Goal: Task Accomplishment & Management: Complete application form

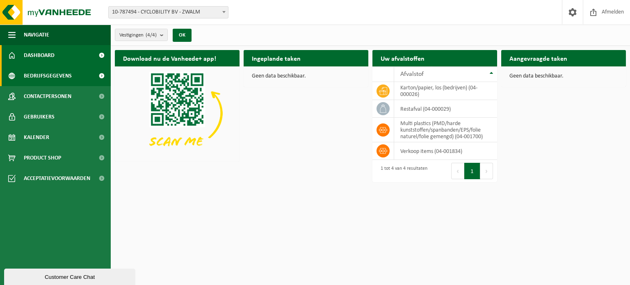
click at [43, 74] on span "Bedrijfsgegevens" at bounding box center [48, 76] width 48 height 21
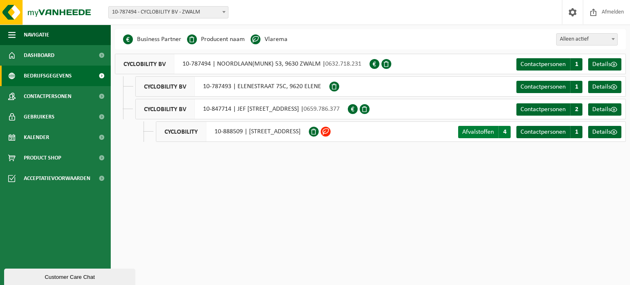
click at [471, 131] on span "Afvalstoffen" at bounding box center [478, 132] width 32 height 7
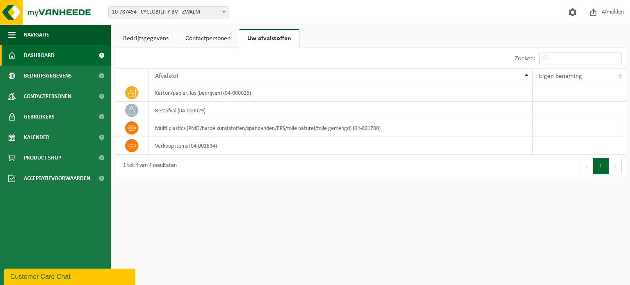
click at [43, 59] on span "Dashboard" at bounding box center [39, 55] width 31 height 21
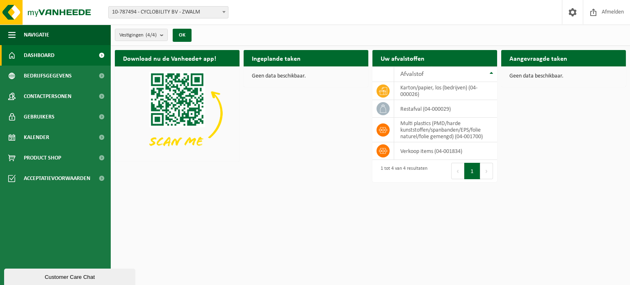
click at [46, 59] on span "Dashboard" at bounding box center [39, 55] width 31 height 21
click at [165, 39] on b "submit" at bounding box center [163, 34] width 7 height 11
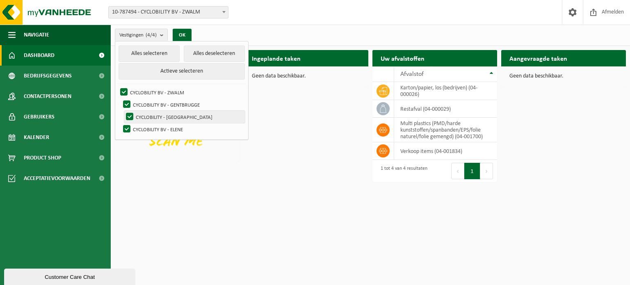
click at [164, 119] on label "CYCLOBILITY - KLUISBERGEN" at bounding box center [184, 117] width 121 height 12
click at [123, 111] on input "CYCLOBILITY - KLUISBERGEN" at bounding box center [123, 110] width 0 height 0
click at [199, 117] on label "CYCLOBILITY - KLUISBERGEN" at bounding box center [184, 117] width 121 height 12
click at [123, 111] on input "CYCLOBILITY - KLUISBERGEN" at bounding box center [123, 110] width 0 height 0
checkbox input "true"
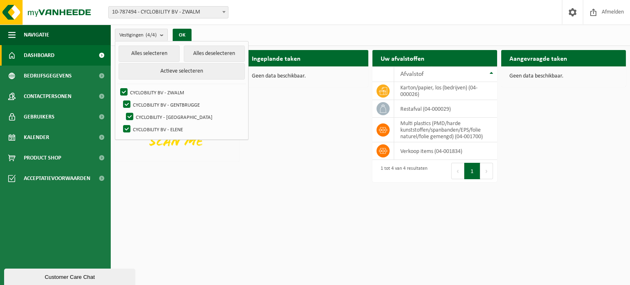
click at [274, 211] on html "Vestiging: 10-787494 - CYCLOBILITY BV - ZWALM 10-847714 - CYCLOBILITY BV - GENT…" at bounding box center [315, 142] width 630 height 285
click at [547, 138] on div "Download nu de Vanheede+ app! Verberg Ingeplande taken Bekijk uw kalender Geen …" at bounding box center [370, 113] width 515 height 135
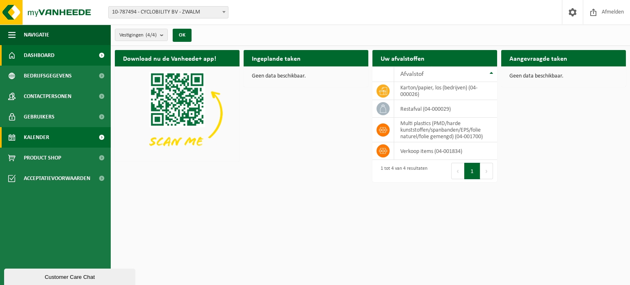
click at [69, 138] on link "Kalender" at bounding box center [55, 137] width 111 height 21
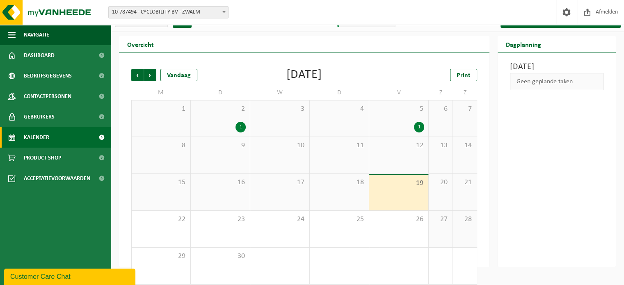
scroll to position [21, 0]
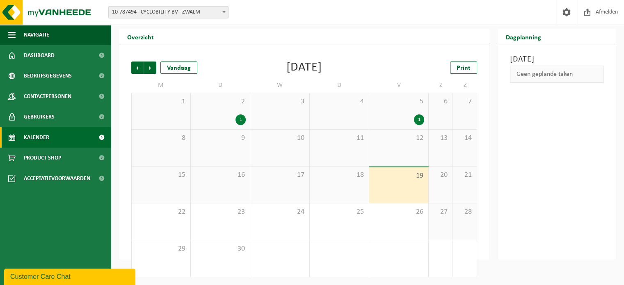
click at [421, 120] on div "1" at bounding box center [419, 119] width 10 height 11
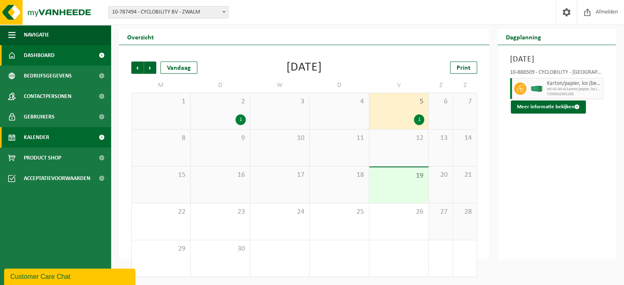
click at [102, 57] on span at bounding box center [101, 55] width 18 height 21
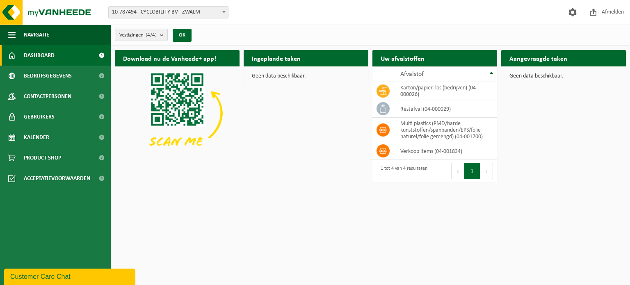
click at [159, 34] on button "Vestigingen (4/4)" at bounding box center [141, 35] width 53 height 12
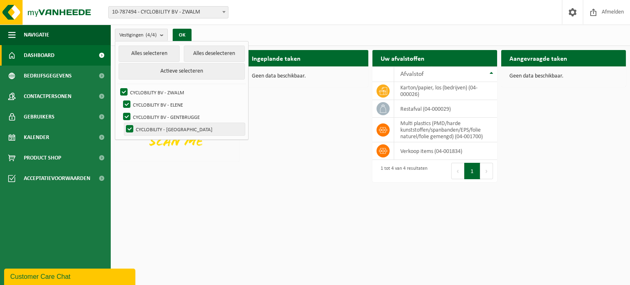
click at [154, 126] on label "CYCLOBILITY - KLUISBERGEN" at bounding box center [184, 129] width 121 height 12
click at [123, 123] on input "CYCLOBILITY - KLUISBERGEN" at bounding box center [123, 123] width 0 height 0
click at [152, 128] on label "CYCLOBILITY - KLUISBERGEN" at bounding box center [184, 129] width 121 height 12
click at [123, 123] on input "CYCLOBILITY - KLUISBERGEN" at bounding box center [123, 123] width 0 height 0
checkbox input "true"
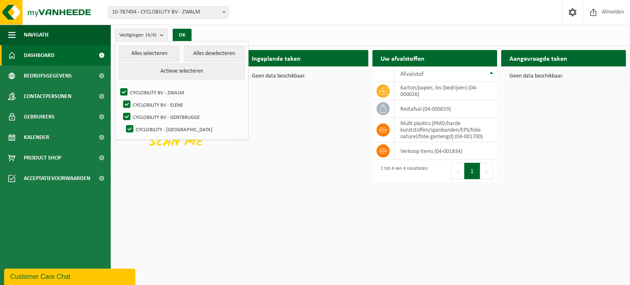
click at [274, 144] on div "Download nu de Vanheede+ app! Verberg Ingeplande taken Bekijk uw kalender Geen …" at bounding box center [370, 113] width 515 height 135
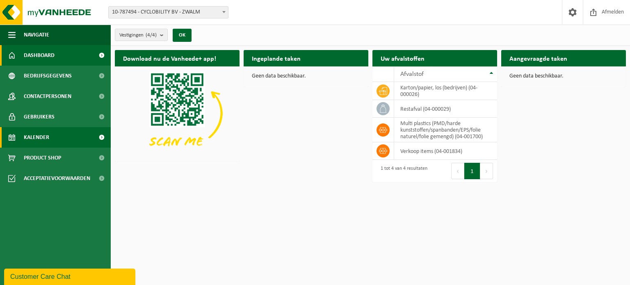
click at [72, 137] on link "Kalender" at bounding box center [55, 137] width 111 height 21
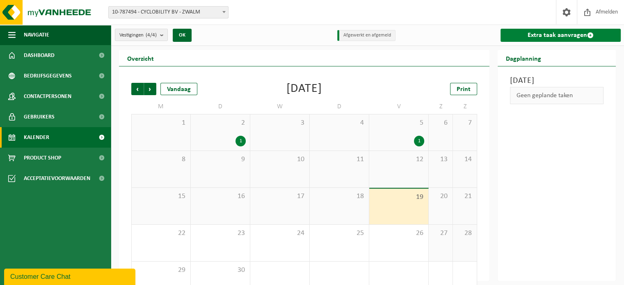
click at [545, 35] on link "Extra taak aanvragen" at bounding box center [560, 35] width 120 height 13
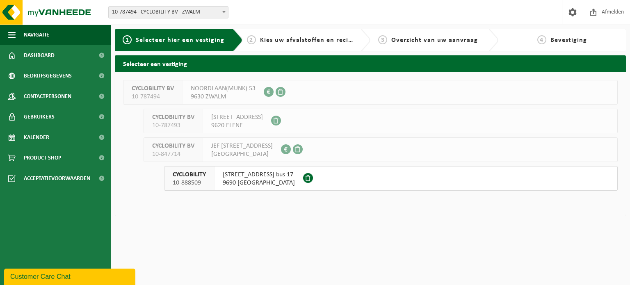
click at [260, 177] on span "[STREET_ADDRESS] bus 17" at bounding box center [259, 175] width 72 height 8
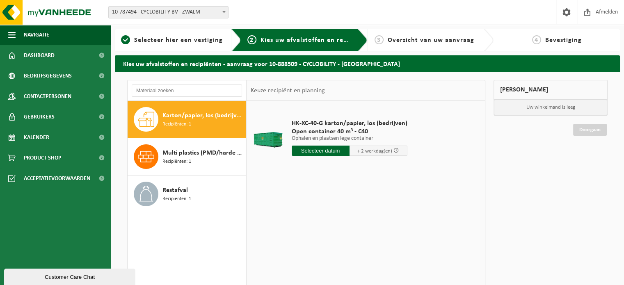
click at [193, 117] on span "Karton/papier, los (bedrijven)" at bounding box center [202, 116] width 81 height 10
click at [320, 151] on input "text" at bounding box center [321, 151] width 58 height 10
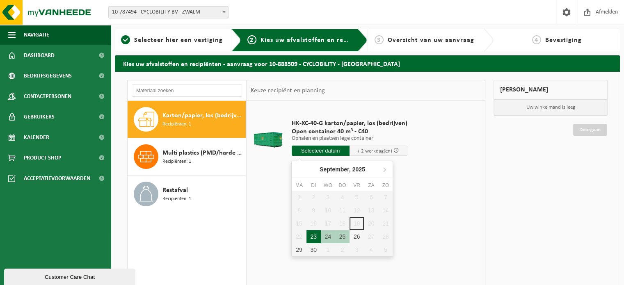
click at [310, 235] on div "23" at bounding box center [313, 236] width 14 height 13
type input "Van 2025-09-23"
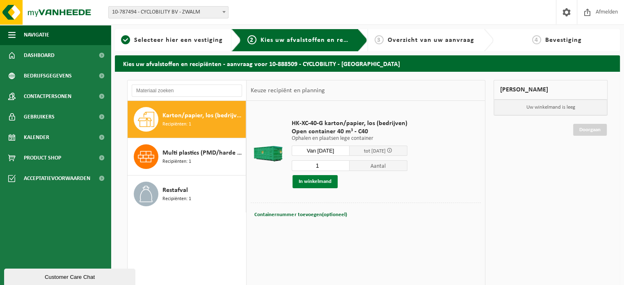
click at [320, 180] on button "In winkelmand" at bounding box center [314, 181] width 45 height 13
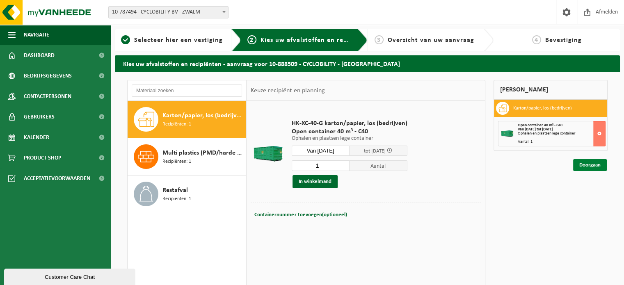
click at [587, 164] on link "Doorgaan" at bounding box center [590, 165] width 34 height 12
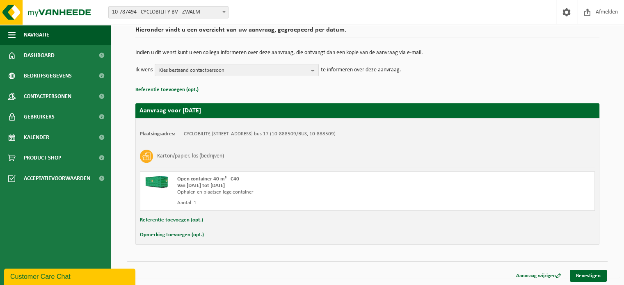
scroll to position [66, 0]
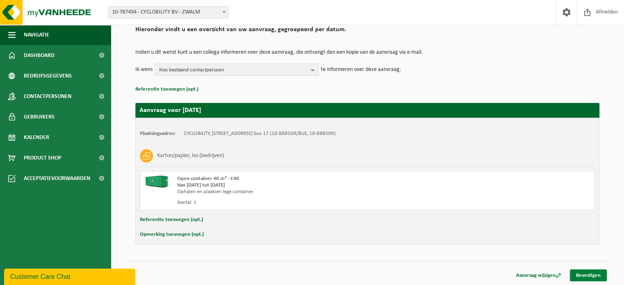
click at [593, 273] on link "Bevestigen" at bounding box center [588, 276] width 37 height 12
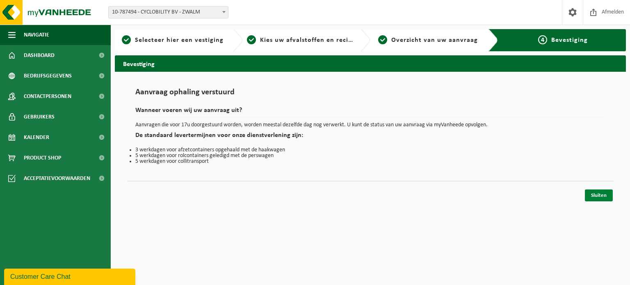
click at [598, 194] on link "Sluiten" at bounding box center [599, 196] width 28 height 12
